Goal: Information Seeking & Learning: Learn about a topic

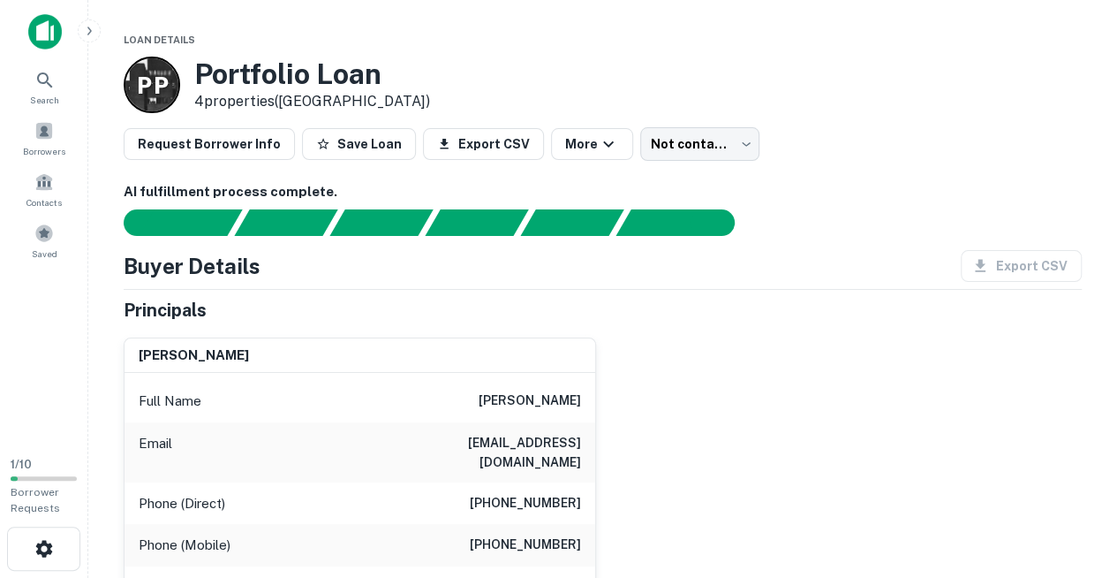
click at [40, 37] on img at bounding box center [45, 31] width 34 height 35
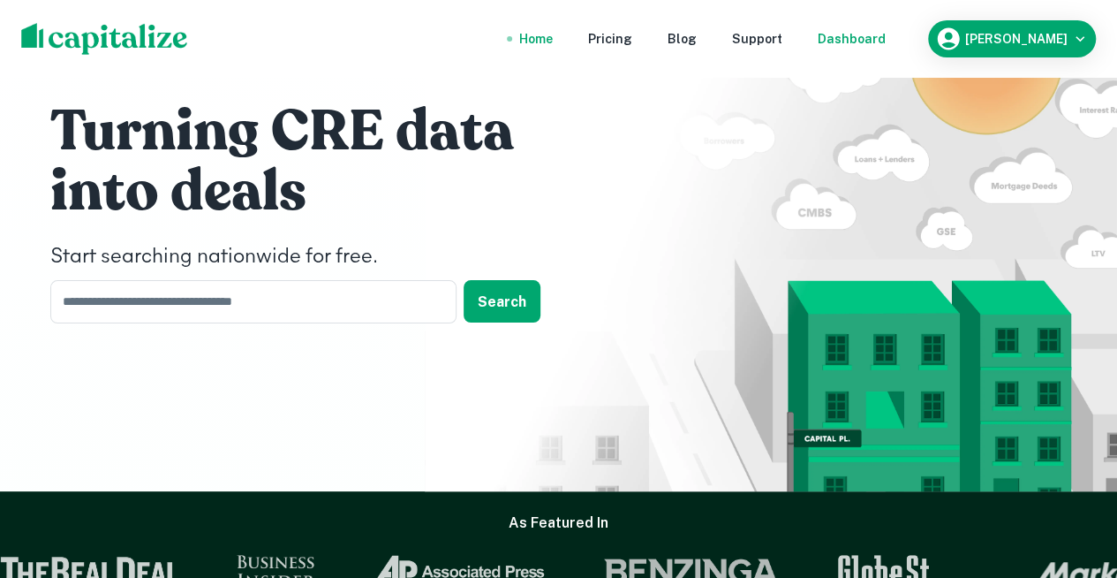
click at [847, 36] on div "Dashboard" at bounding box center [852, 38] width 68 height 19
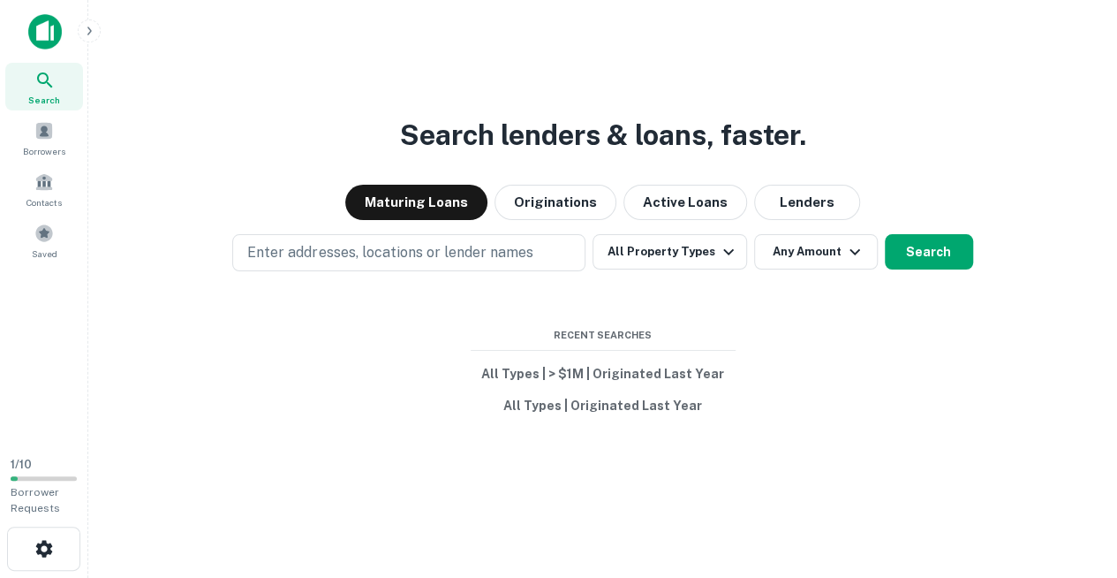
click at [49, 30] on img at bounding box center [45, 31] width 34 height 35
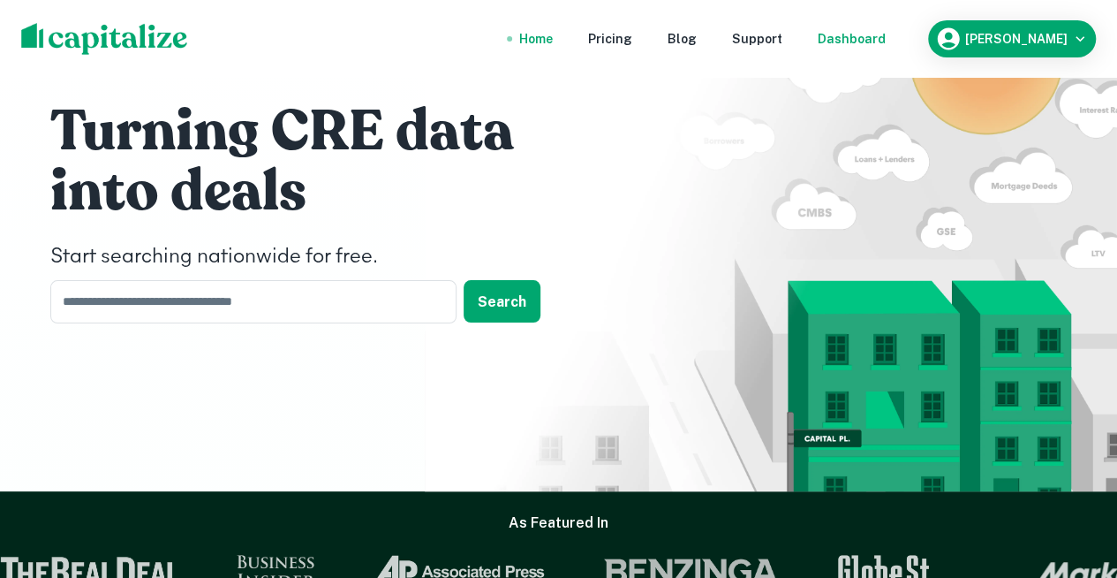
click at [850, 36] on div "Dashboard" at bounding box center [852, 38] width 68 height 19
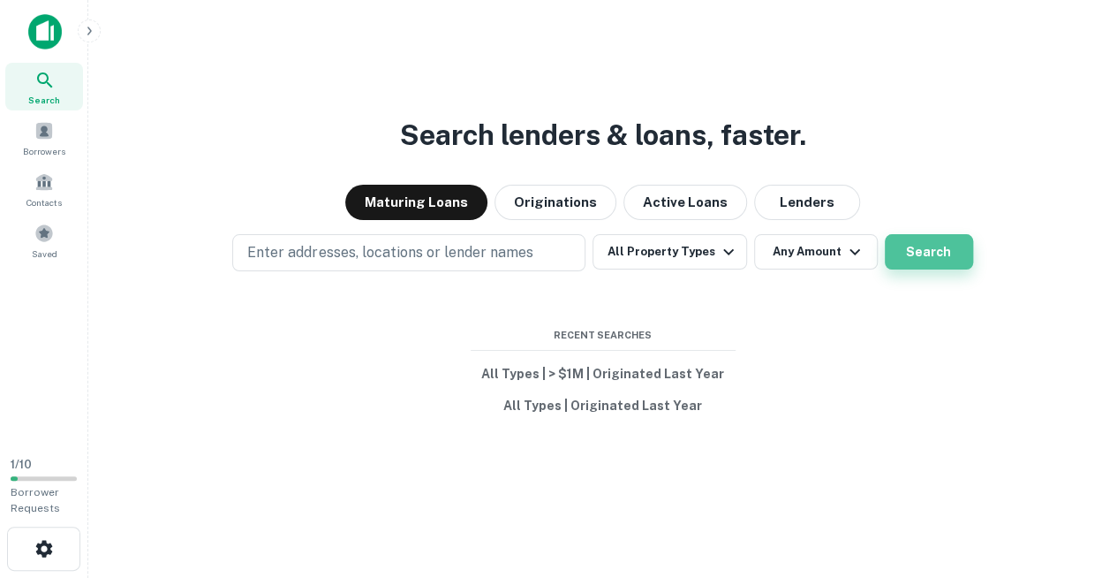
click at [926, 260] on button "Search" at bounding box center [929, 251] width 88 height 35
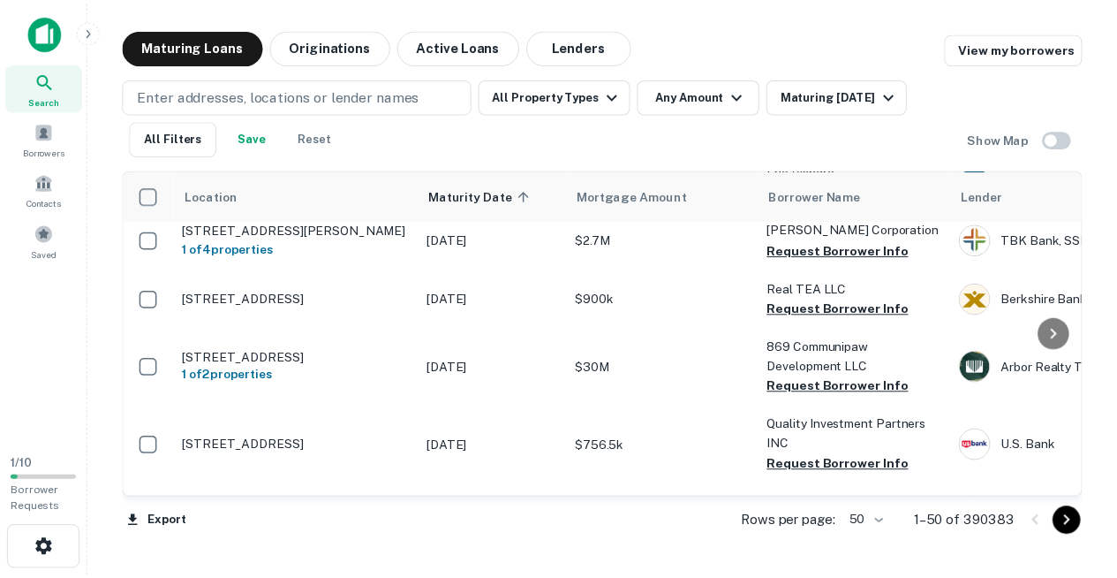
scroll to position [1417, 0]
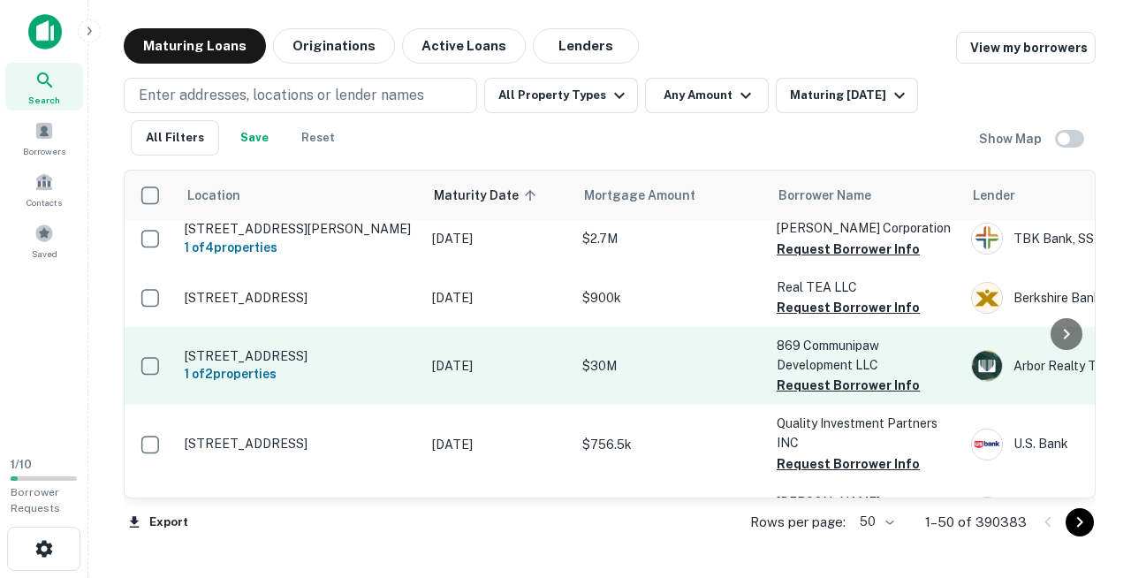
click at [284, 348] on p "[STREET_ADDRESS]" at bounding box center [300, 356] width 230 height 16
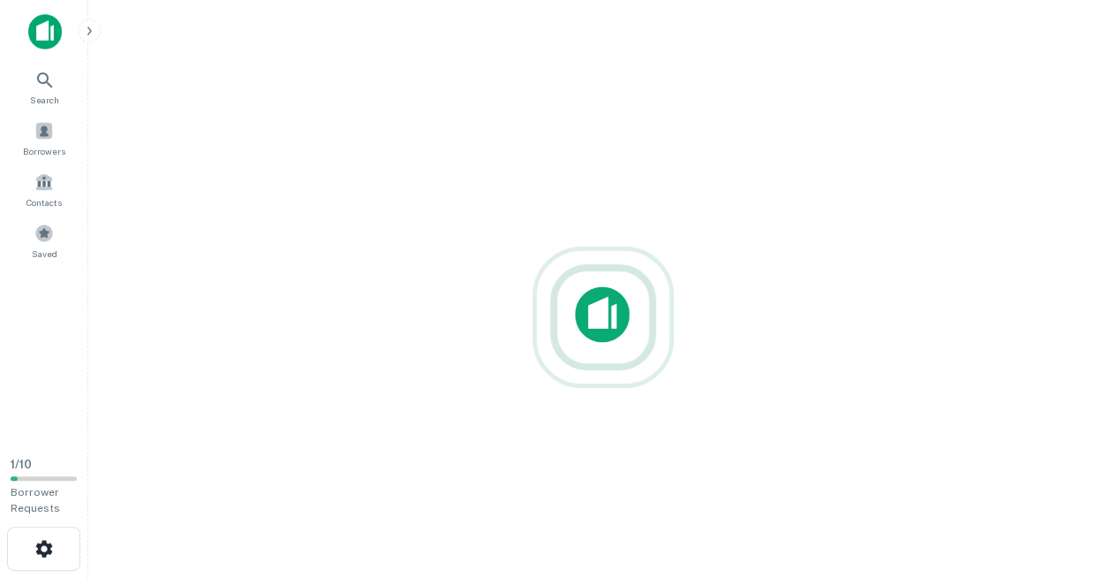
click at [14, 317] on div "Search Borrowers Contacts Saved" at bounding box center [43, 221] width 87 height 443
